Goal: Information Seeking & Learning: Learn about a topic

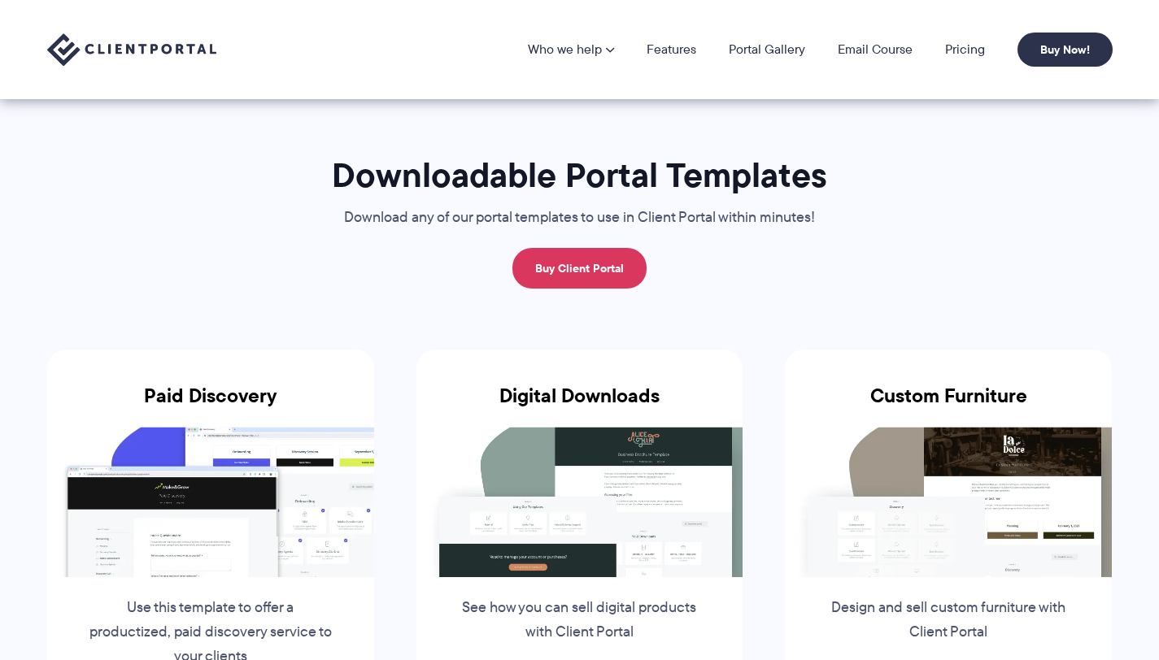
scroll to position [168, 0]
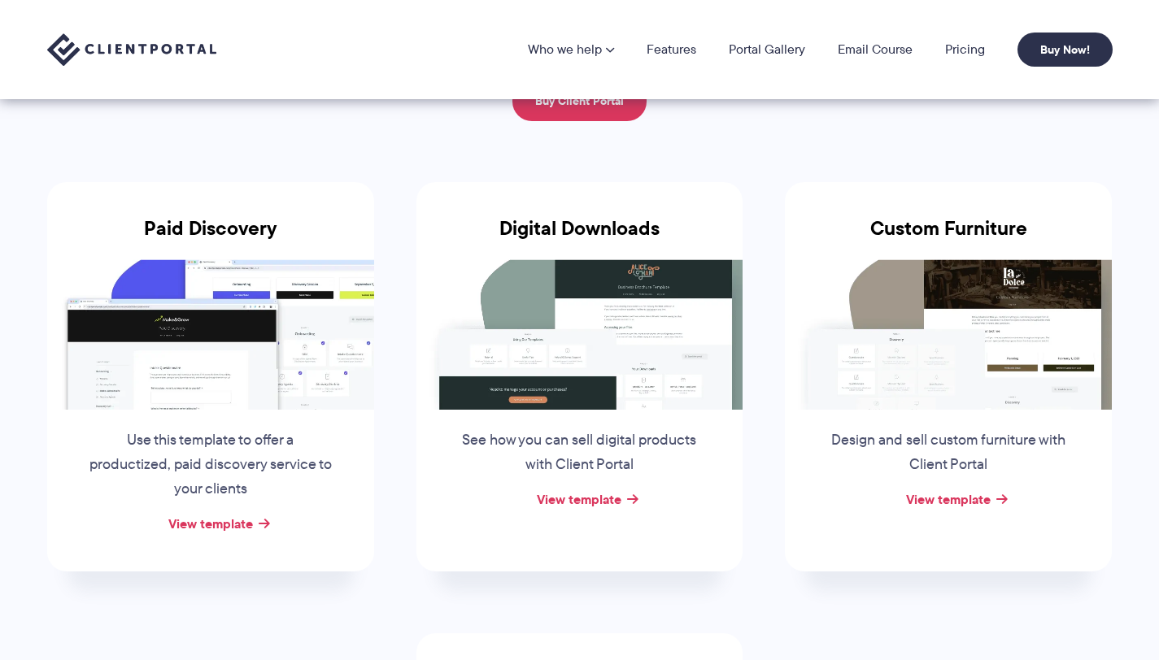
drag, startPoint x: 240, startPoint y: 468, endPoint x: 255, endPoint y: 471, distance: 15.0
click at [253, 470] on p "Use this template to offer a productized, paid discovery service to your clients" at bounding box center [210, 465] width 247 height 73
click at [308, 504] on div "Use this template to offer a productized, paid discovery service to your clients" at bounding box center [211, 461] width 280 height 102
click at [555, 490] on link "View template" at bounding box center [579, 500] width 85 height 20
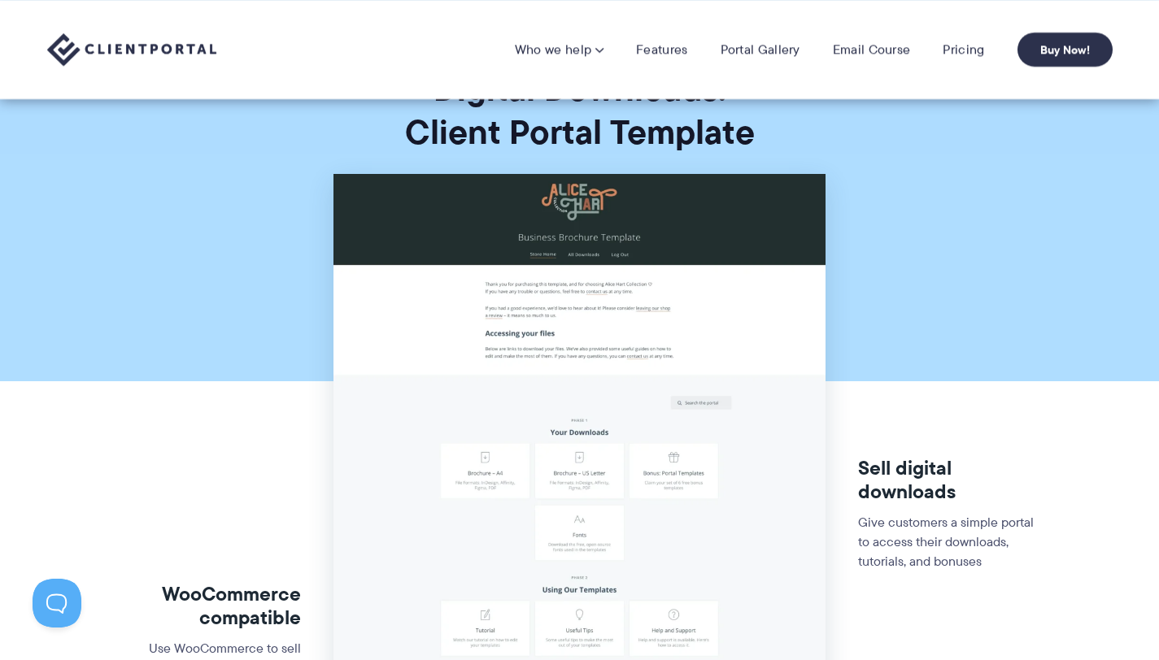
scroll to position [49, 0]
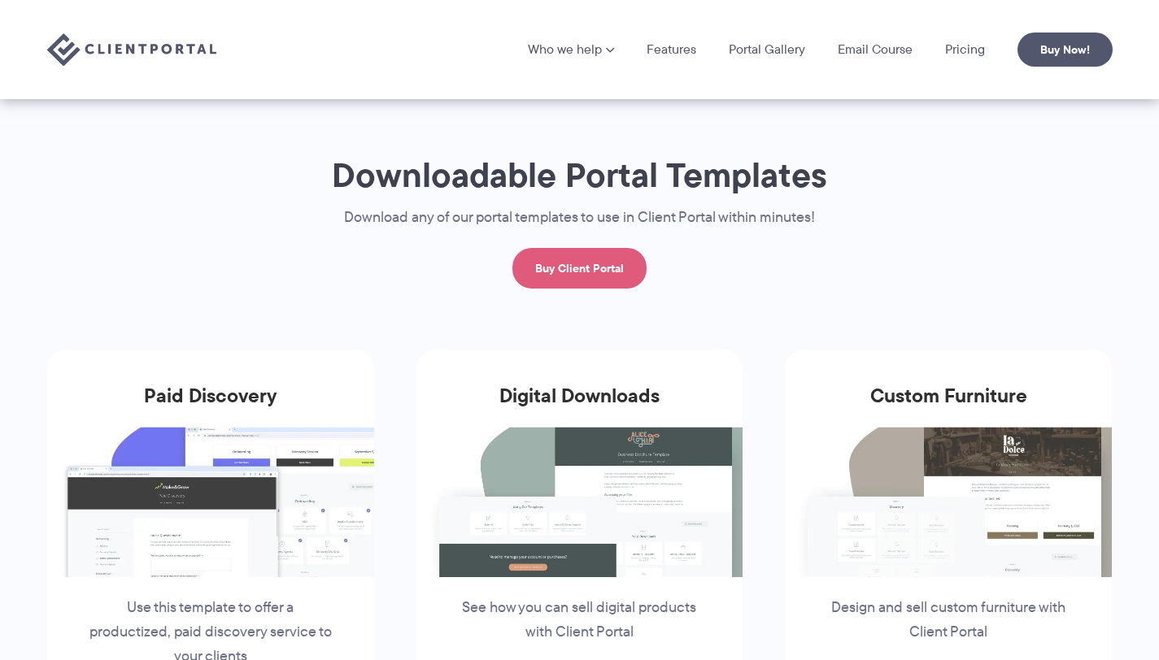
scroll to position [165, 0]
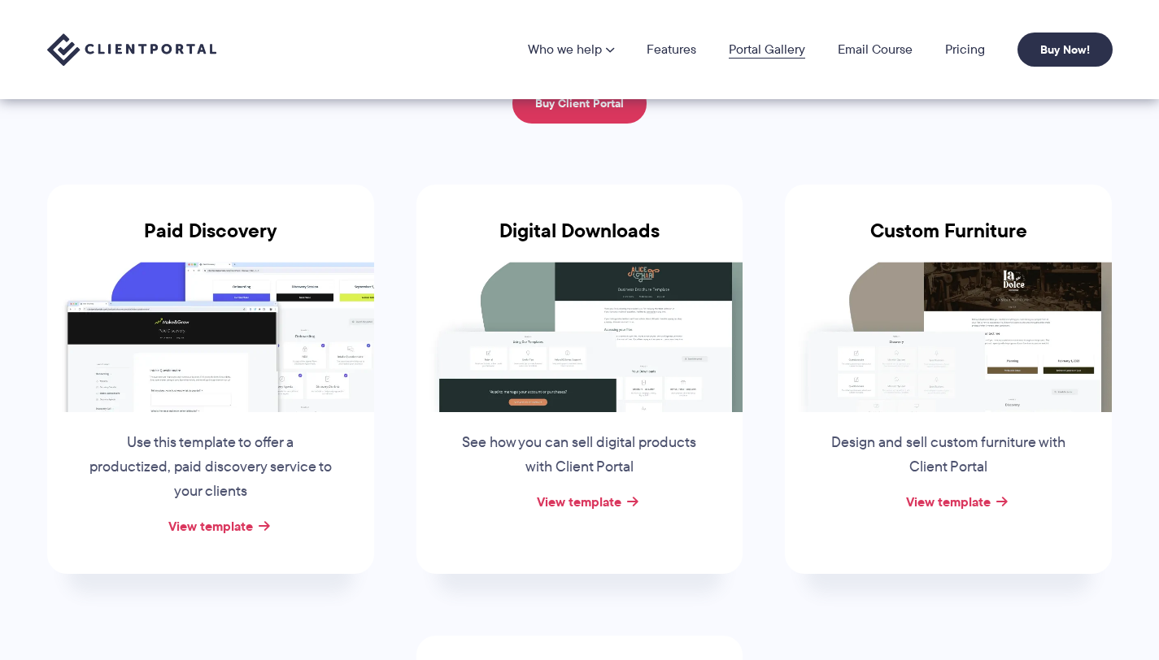
click at [748, 49] on link "Portal Gallery" at bounding box center [767, 49] width 76 height 13
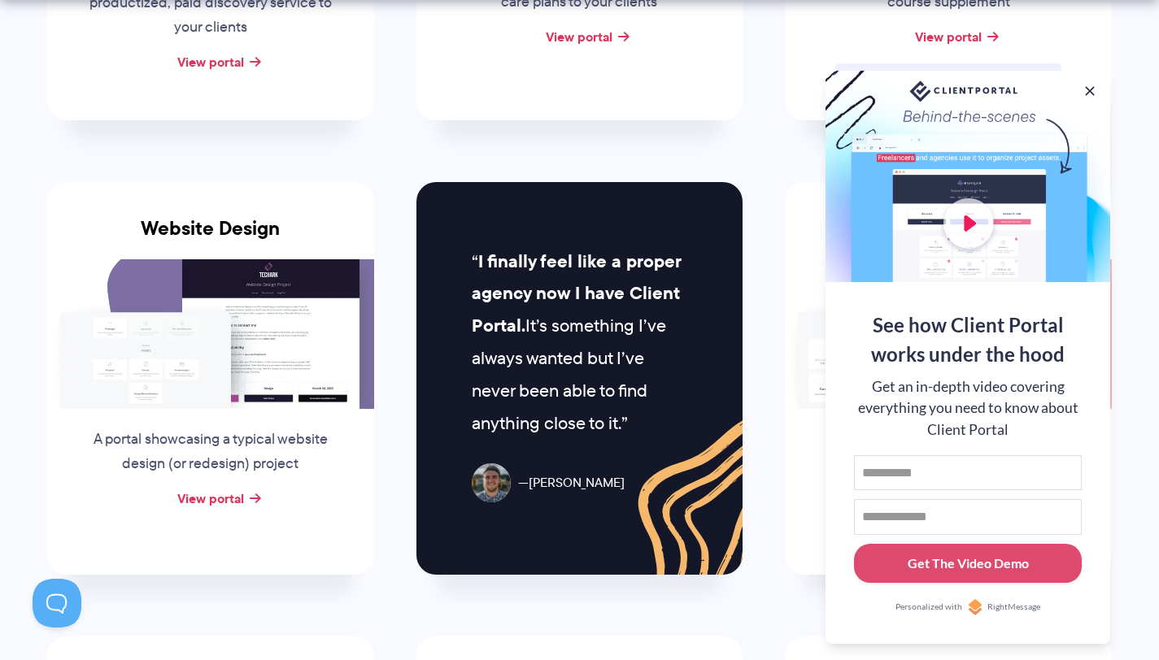
scroll to position [655, 0]
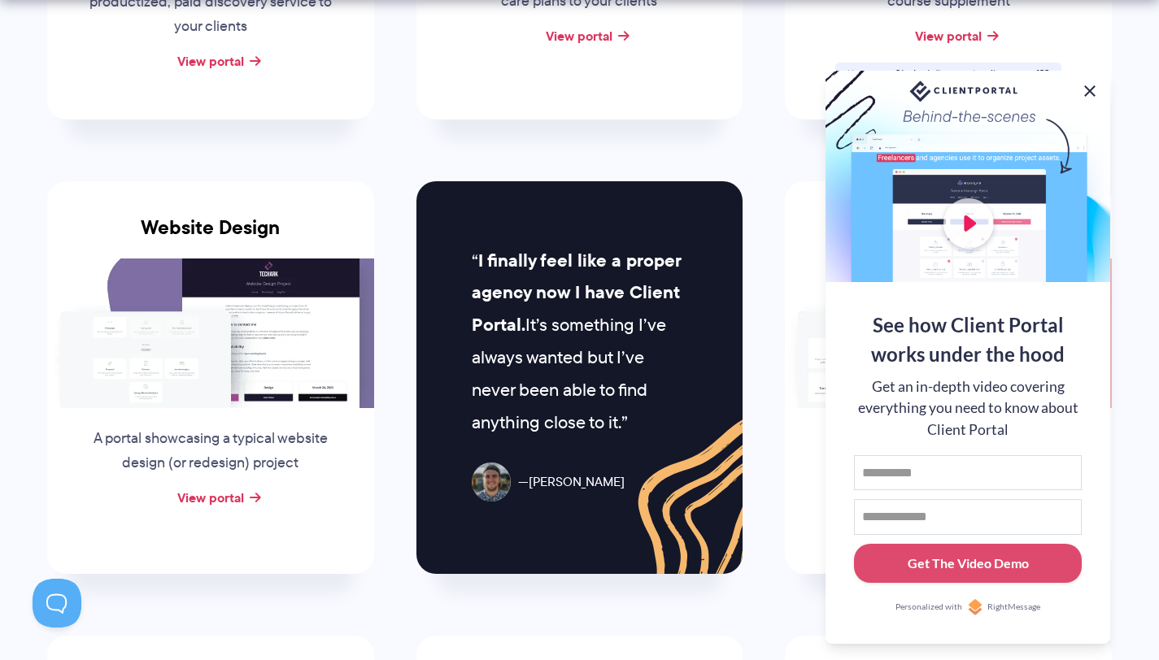
click at [1083, 89] on button at bounding box center [1090, 91] width 20 height 20
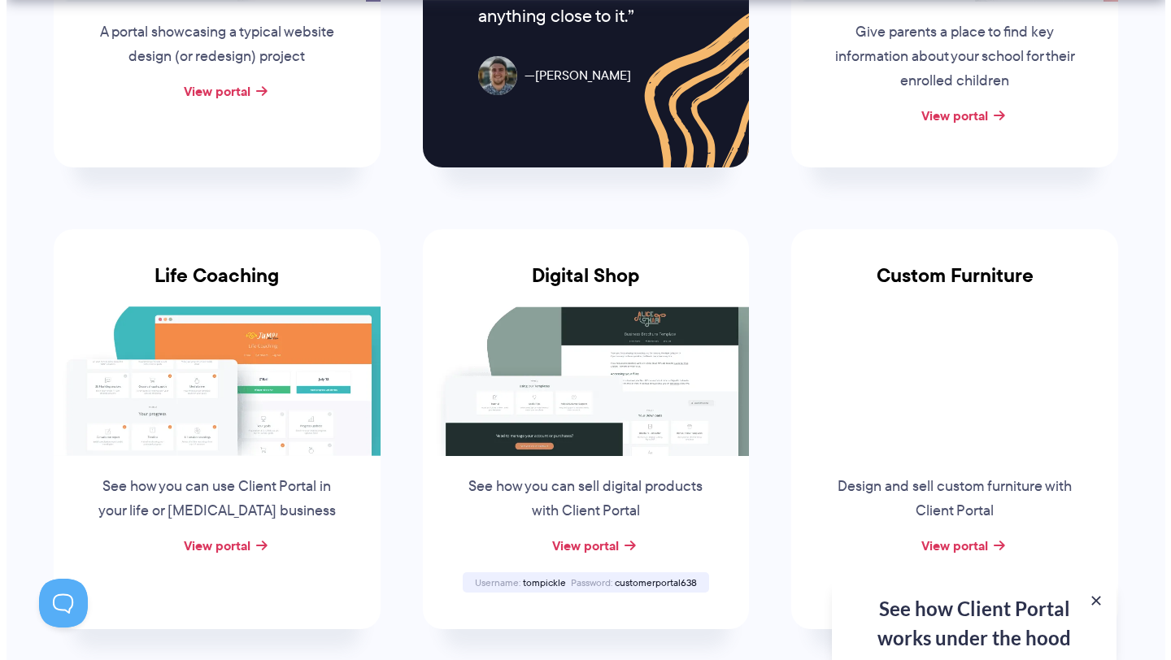
scroll to position [1065, 0]
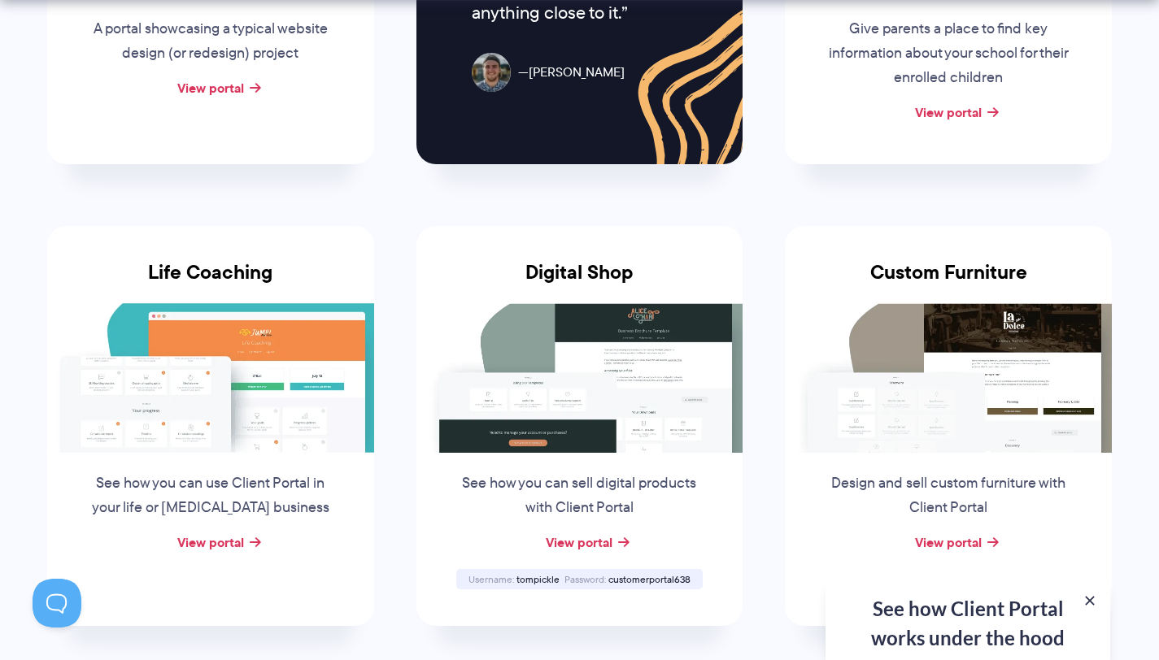
click at [624, 398] on img at bounding box center [579, 378] width 327 height 150
click at [700, 333] on img at bounding box center [579, 378] width 327 height 150
click at [614, 545] on div "View portal" at bounding box center [579, 543] width 327 height 24
click at [621, 536] on div "View portal" at bounding box center [579, 543] width 327 height 24
click at [612, 543] on link "View portal" at bounding box center [579, 543] width 67 height 20
